Goal: Task Accomplishment & Management: Manage account settings

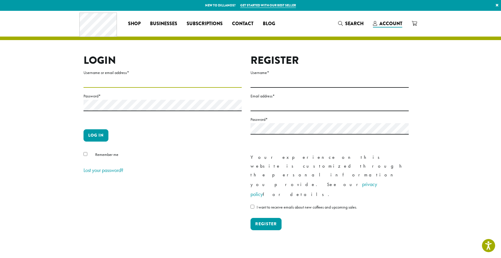
click at [188, 85] on input "Username or email address *" at bounding box center [162, 81] width 158 height 11
type input "**********"
click at [99, 133] on button "Log in" at bounding box center [95, 135] width 25 height 12
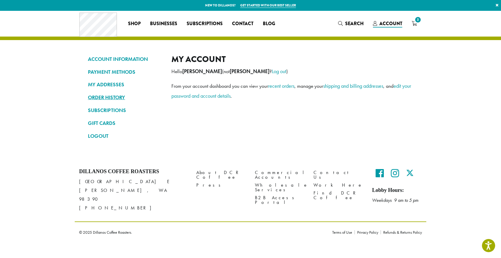
click at [113, 97] on link "ORDER HISTORY" at bounding box center [125, 97] width 75 height 10
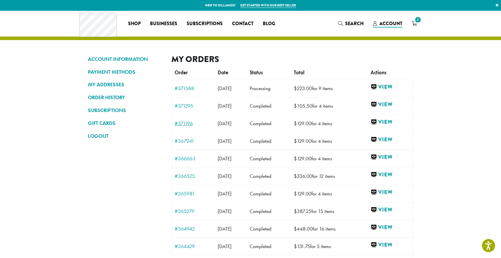
click at [186, 124] on link "#371196" at bounding box center [192, 123] width 37 height 5
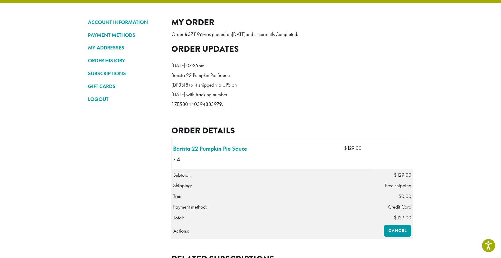
scroll to position [51, 0]
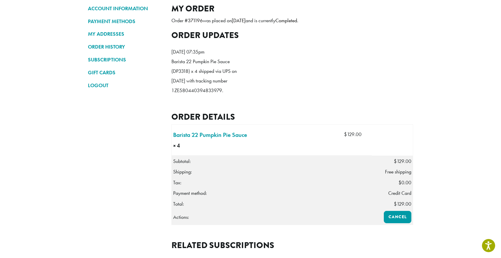
click at [204, 95] on p "Barista 22 Pumpkin Pie Sauce (DP3318) x 4 shipped via UPS on September 25, 2025…" at bounding box center [204, 76] width 67 height 39
copy p "1ZE580440394833979"
click at [257, 103] on ol "Thursday 25th of September 2025, 07:35pm Barista 22 Pumpkin Pie Sauce (DP3318) …" at bounding box center [291, 73] width 241 height 60
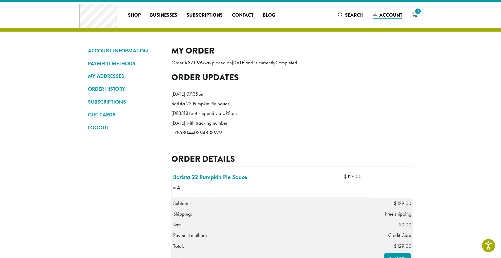
scroll to position [7, 0]
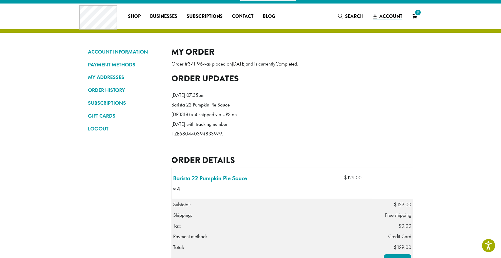
click at [112, 102] on link "SUBSCRIPTIONS" at bounding box center [125, 103] width 75 height 10
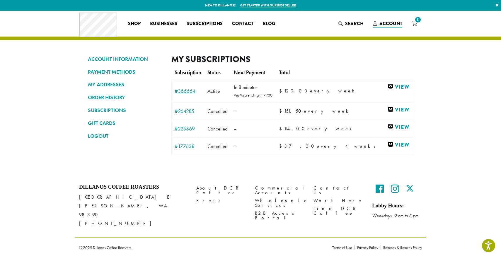
click at [191, 91] on link "#366664" at bounding box center [187, 90] width 27 height 5
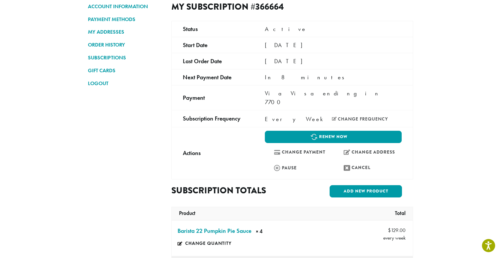
scroll to position [53, 0]
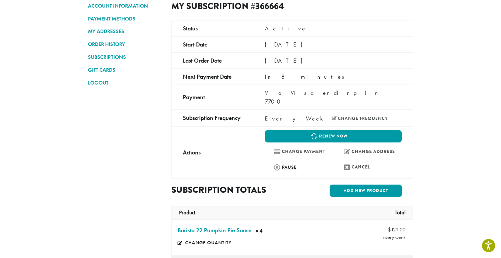
click at [289, 161] on link "Pause" at bounding box center [298, 167] width 67 height 13
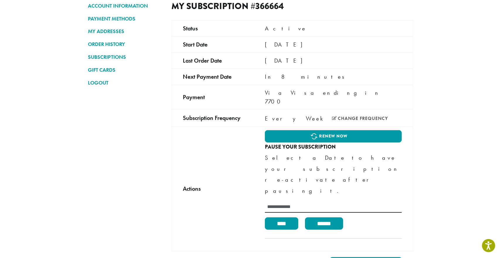
scroll to position [69, 0]
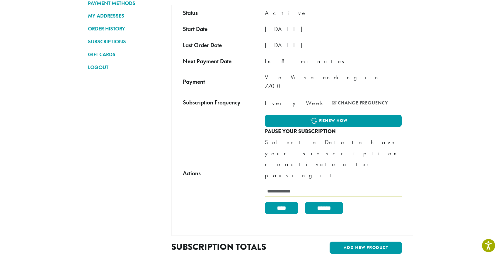
click at [279, 186] on input "text" at bounding box center [333, 191] width 137 height 11
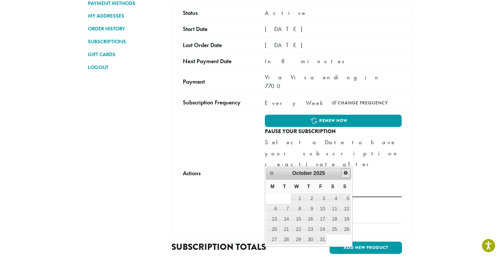
click at [345, 173] on span "Next" at bounding box center [345, 173] width 5 height 5
click at [332, 202] on link "1" at bounding box center [332, 198] width 11 height 9
type input "**********"
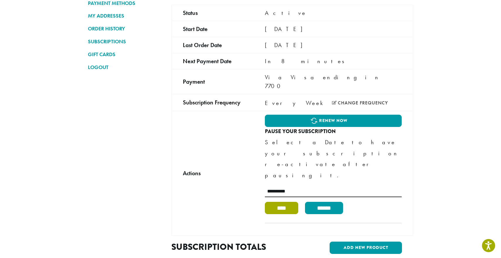
click at [286, 202] on input "****" at bounding box center [281, 208] width 33 height 12
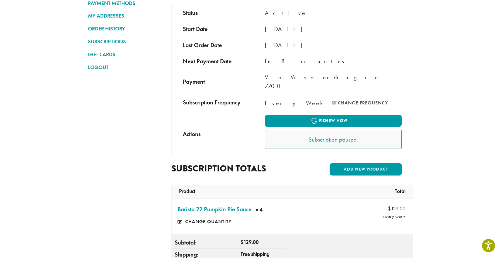
click at [148, 124] on nav "ACCOUNT INFORMATION PAYMENT METHODS MY ADDRESSES ORDER HISTORY SUBSCRIPTIONS GI…" at bounding box center [125, 212] width 75 height 454
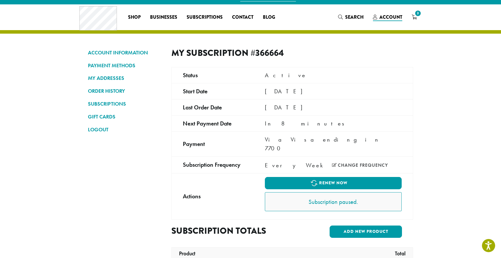
scroll to position [0, 0]
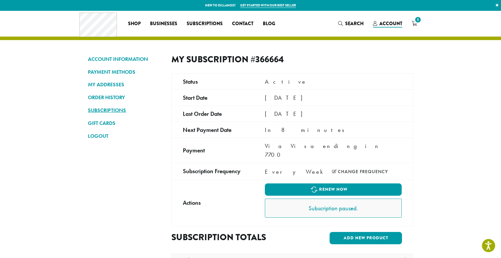
click at [109, 113] on link "SUBSCRIPTIONS" at bounding box center [125, 110] width 75 height 10
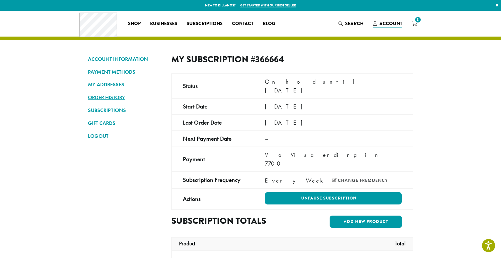
click at [106, 97] on link "ORDER HISTORY" at bounding box center [125, 97] width 75 height 10
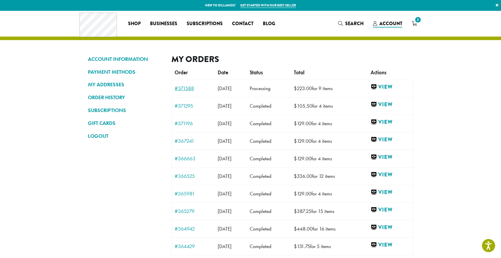
click at [185, 88] on link "#371588" at bounding box center [192, 88] width 37 height 5
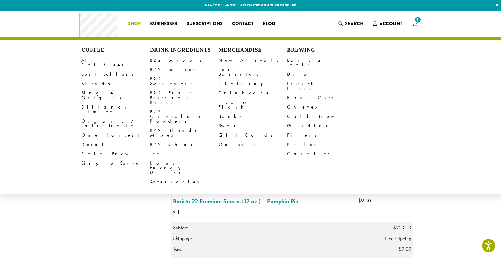
click at [137, 24] on span "Shop" at bounding box center [134, 23] width 13 height 7
click at [160, 177] on link "Accessories" at bounding box center [184, 181] width 68 height 9
